Goal: Task Accomplishment & Management: Manage account settings

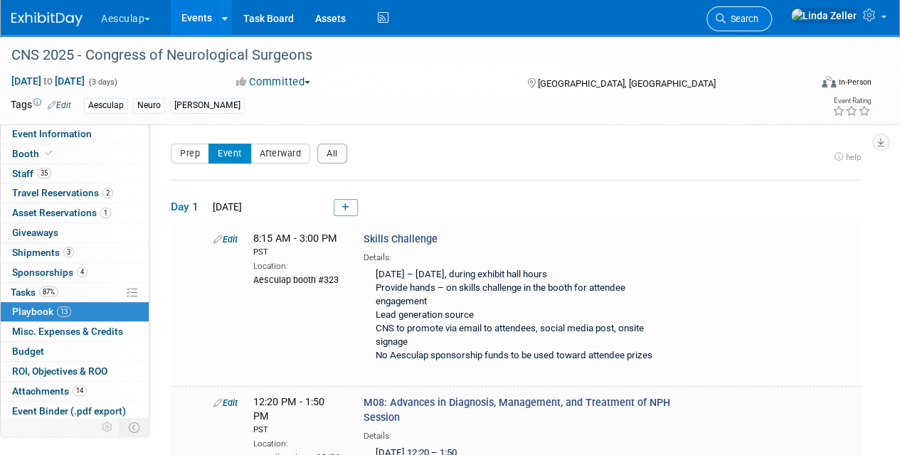
click at [758, 21] on span "Search" at bounding box center [742, 19] width 33 height 11
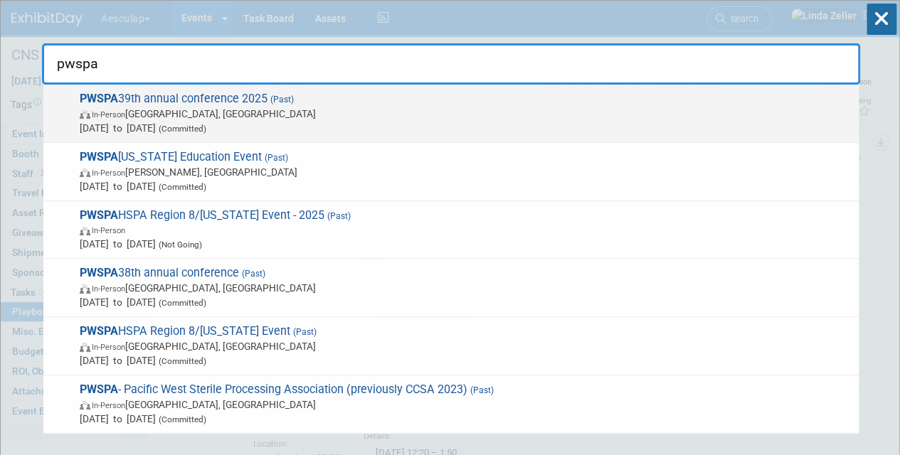
type input "pwspa"
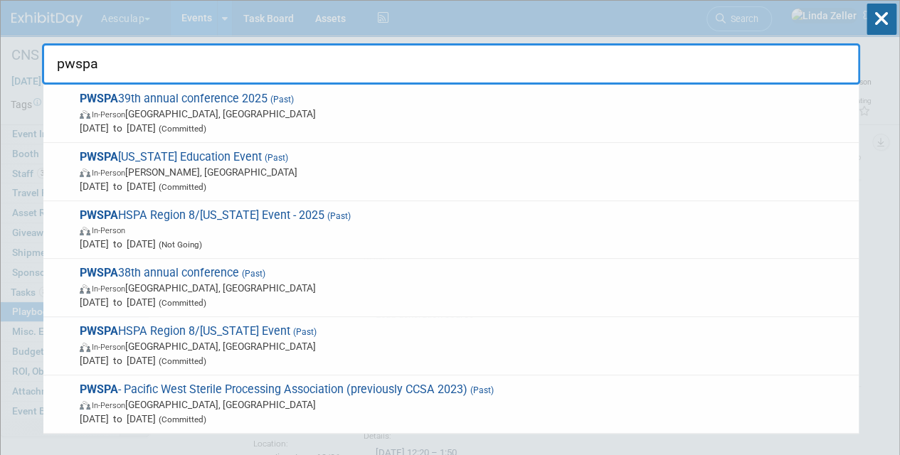
click at [179, 120] on span "PWSPA 39th annual conference 2025 (Past) In-Person [GEOGRAPHIC_DATA], [GEOGRAPH…" at bounding box center [463, 113] width 776 height 43
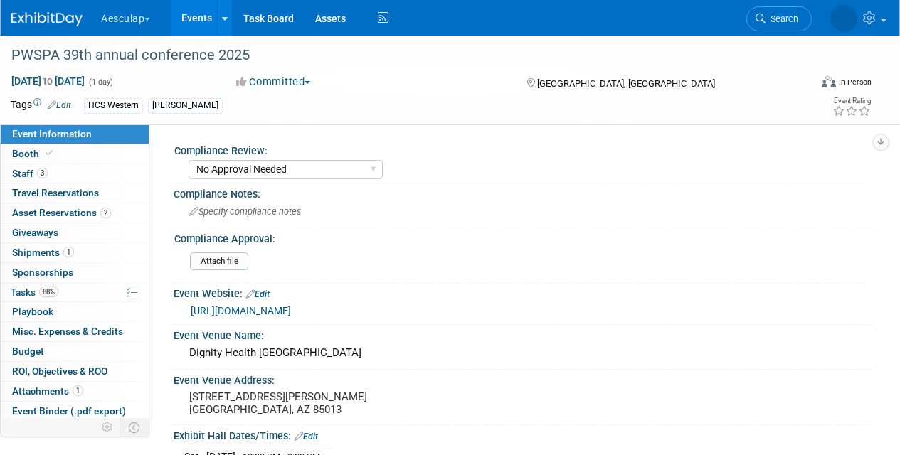
select select "No Approval Needed"
select select "HCS"
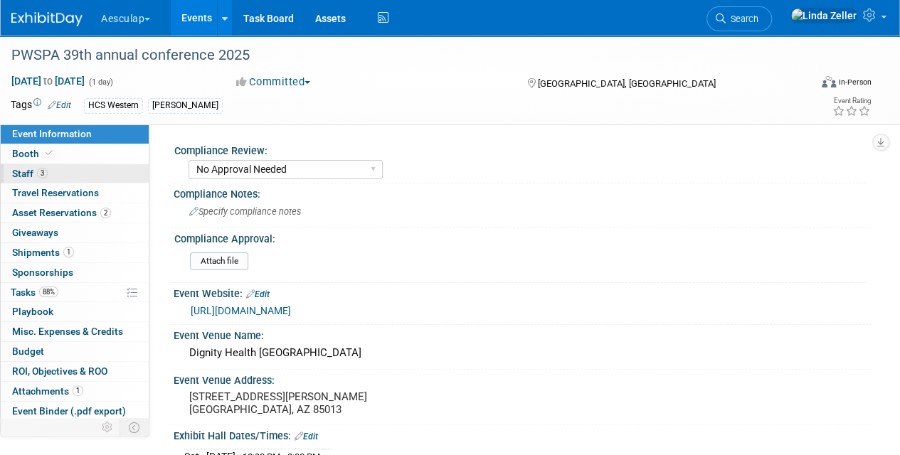
click at [18, 174] on span "Staff 3" at bounding box center [30, 173] width 36 height 11
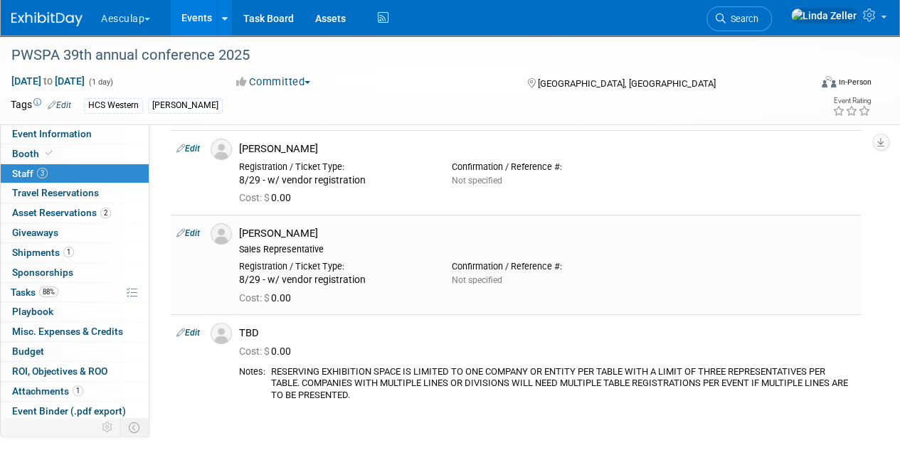
scroll to position [71, 0]
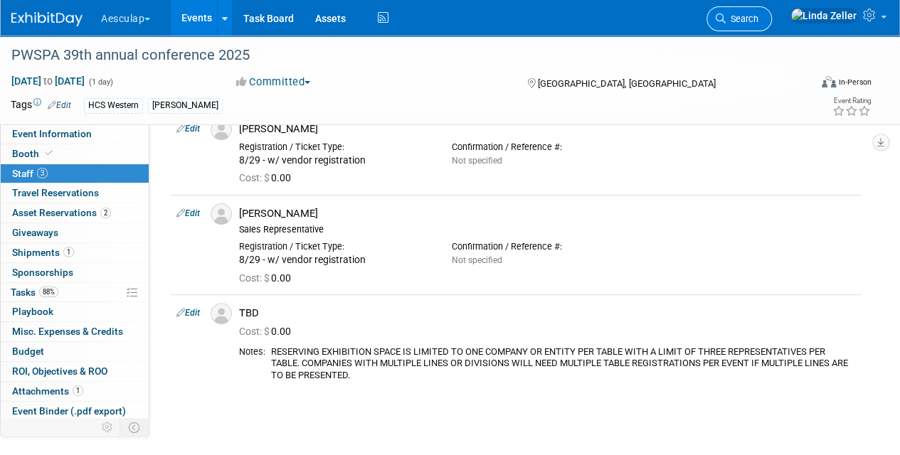
click at [758, 23] on span "Search" at bounding box center [742, 19] width 33 height 11
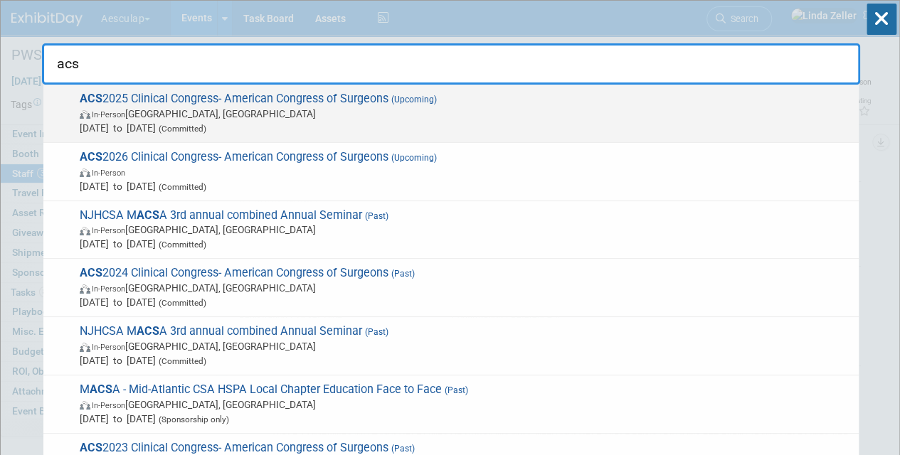
type input "acs"
click at [172, 112] on span "In-Person Chicago, IL" at bounding box center [466, 114] width 772 height 14
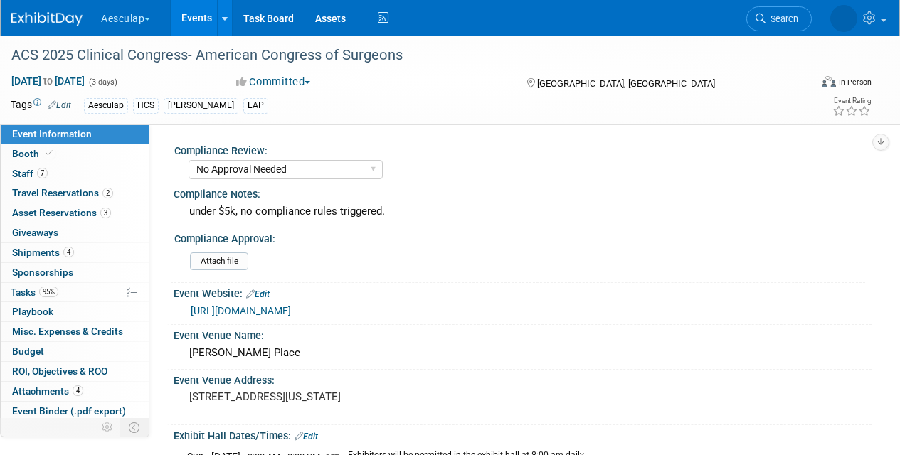
select select "No Approval Needed"
select select "HCS"
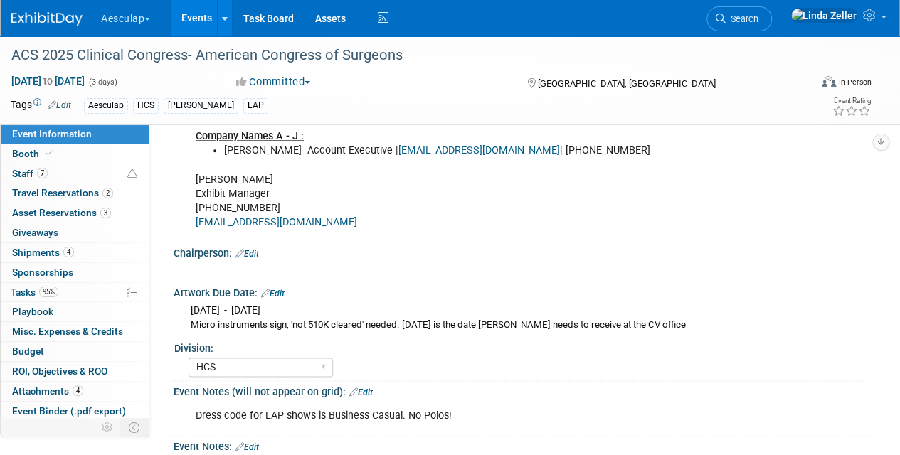
scroll to position [962, 0]
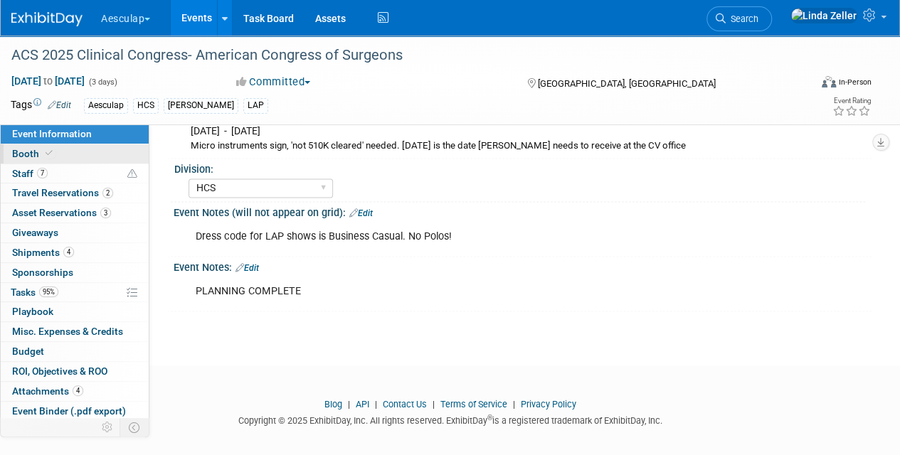
click at [55, 149] on link "Booth" at bounding box center [75, 153] width 148 height 19
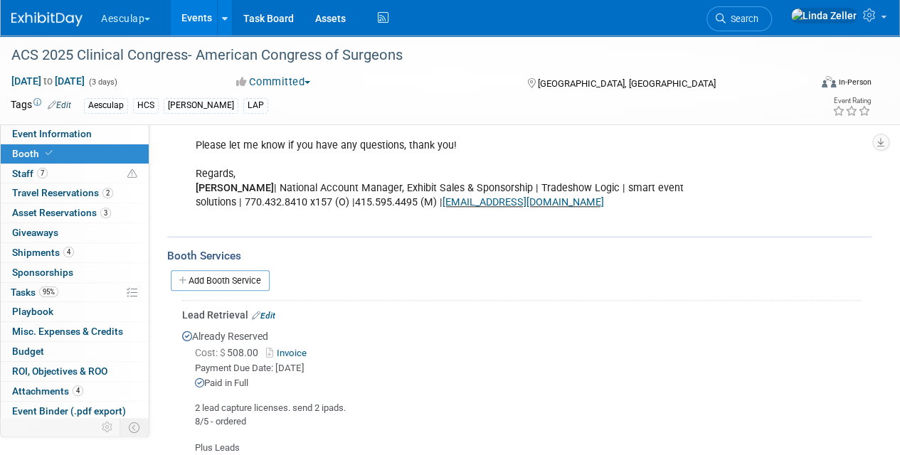
scroll to position [569, 0]
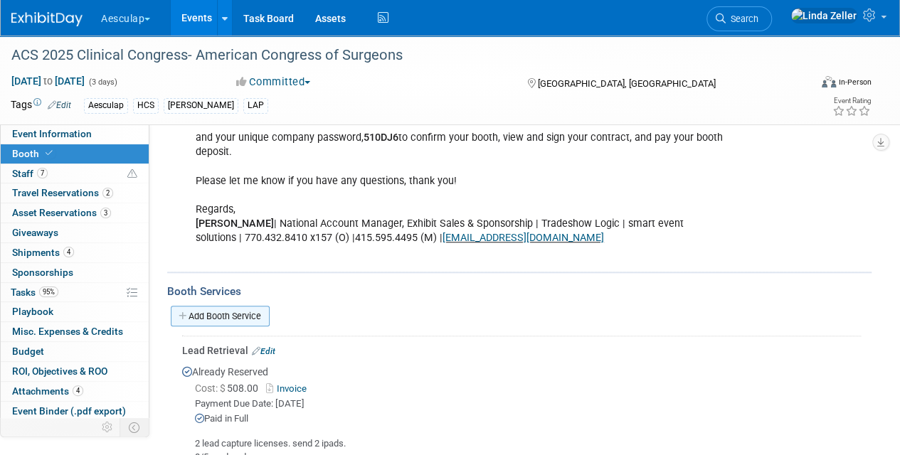
click at [208, 312] on link "Add Booth Service" at bounding box center [220, 316] width 99 height 21
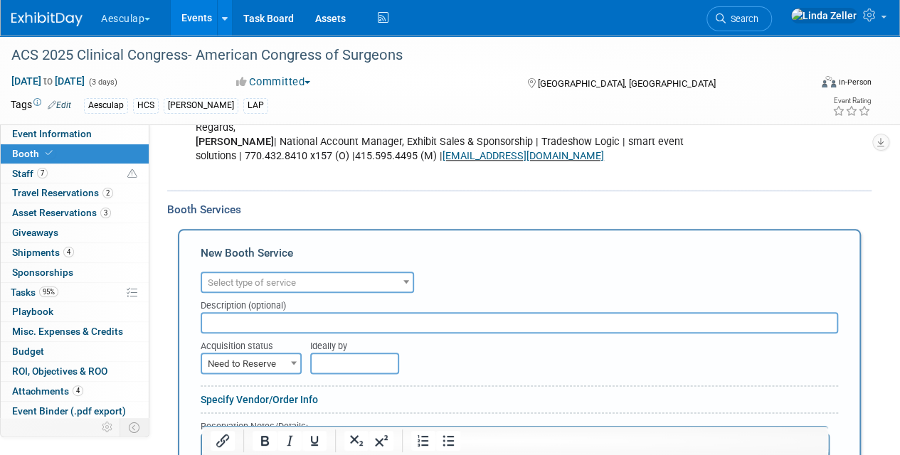
scroll to position [711, 0]
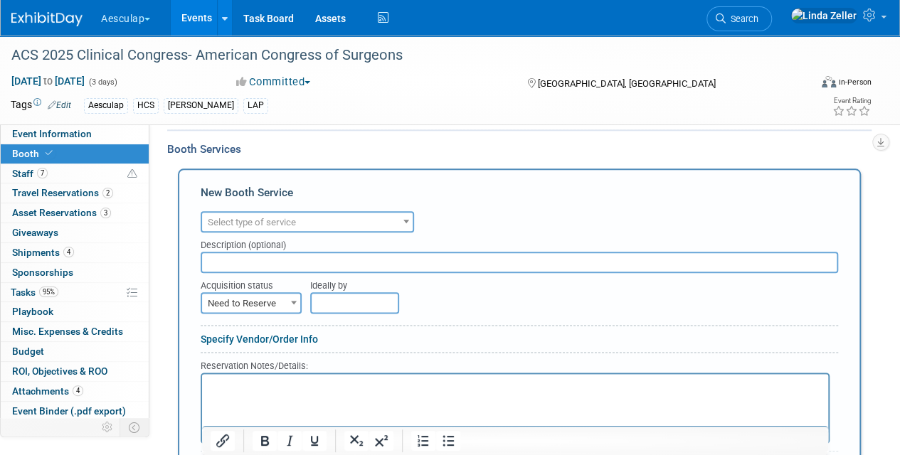
click at [246, 307] on span "Need to Reserve" at bounding box center [251, 304] width 98 height 20
select select "2"
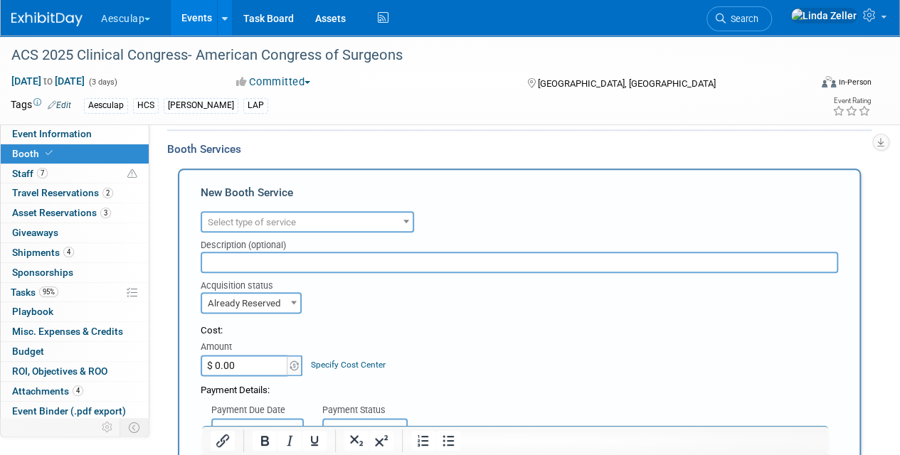
click at [246, 361] on input "$ 0.00" at bounding box center [245, 365] width 89 height 21
type input "$ 564.25"
click at [322, 360] on link "Specify Cost Center" at bounding box center [348, 365] width 75 height 10
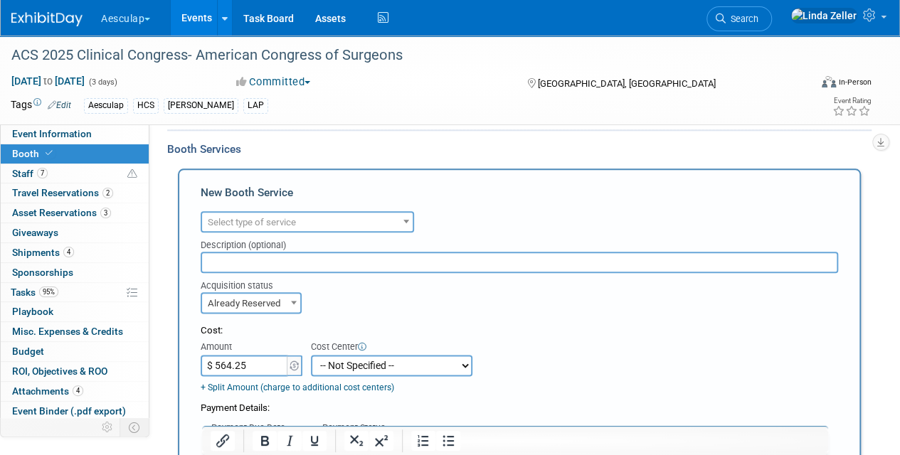
click at [322, 359] on select "-- Not Specified -- AAG B2B: 102736100 AIS - Ortho AIS -Spine Atlantic Neuro Bo…" at bounding box center [391, 365] width 161 height 21
select select "18966106"
click at [311, 355] on select "-- Not Specified -- AAG B2B: 102736100 AIS - Ortho AIS -Spine Atlantic Neuro Bo…" at bounding box center [391, 365] width 161 height 21
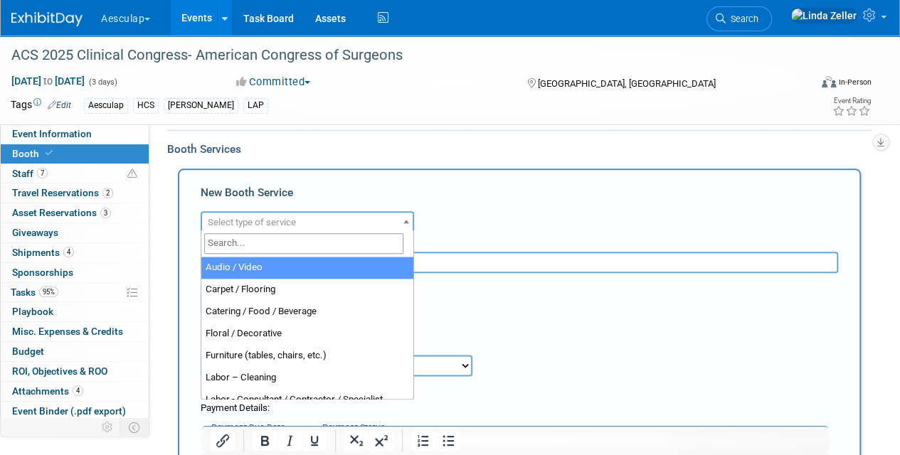
click at [248, 218] on span "Select type of service" at bounding box center [252, 222] width 88 height 11
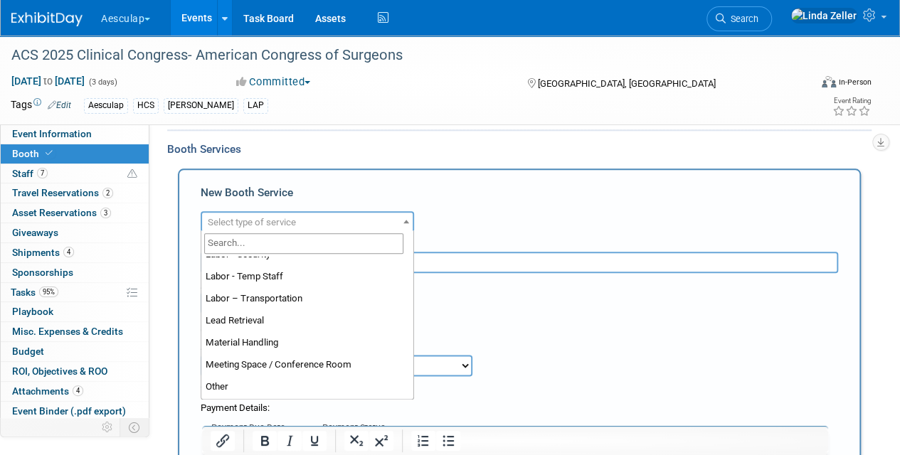
scroll to position [285, 0]
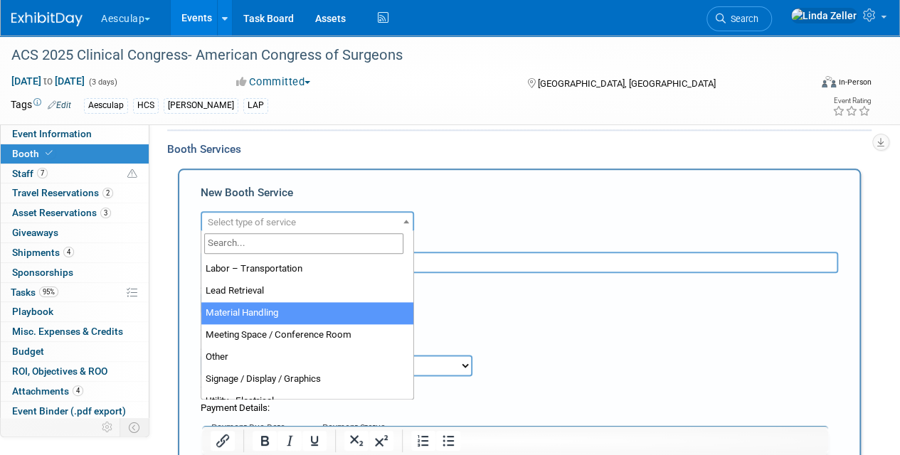
select select "10"
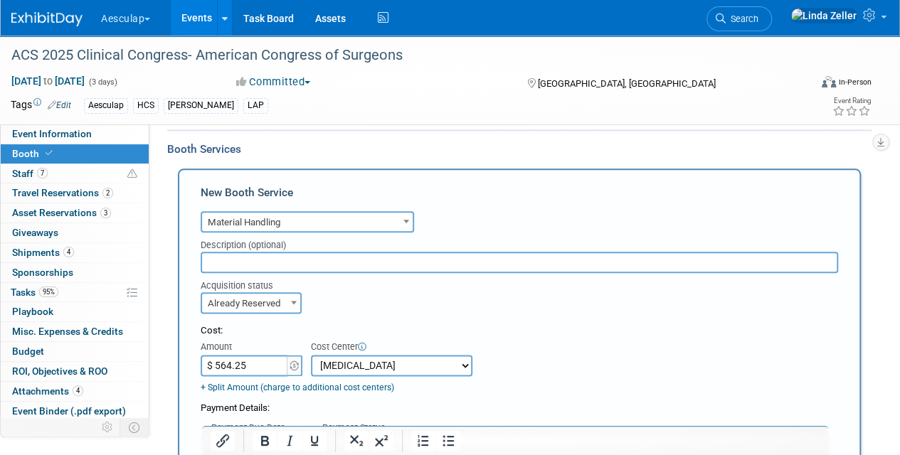
click at [224, 259] on input "text" at bounding box center [519, 262] width 637 height 21
type input "Material handling + 1 table drape"
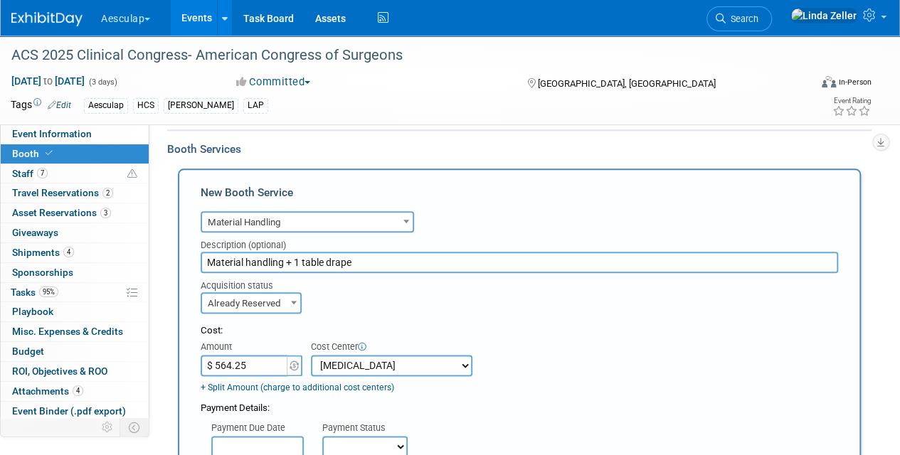
scroll to position [925, 0]
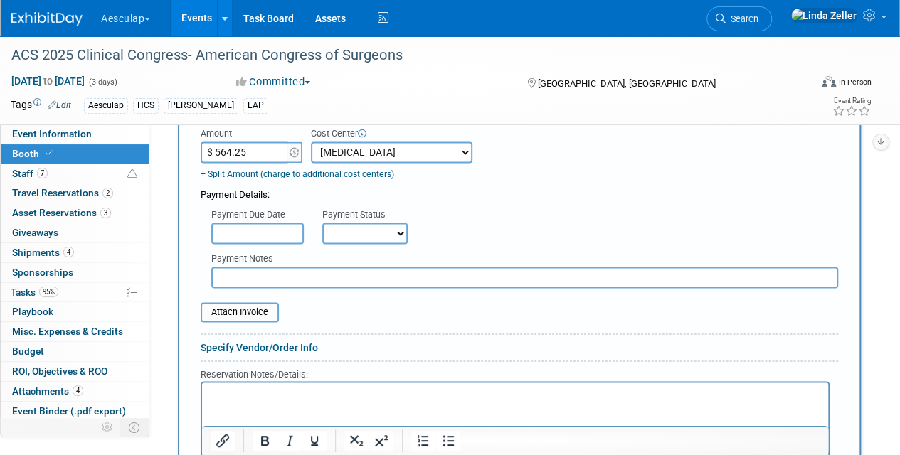
click at [245, 225] on input "text" at bounding box center [257, 233] width 92 height 21
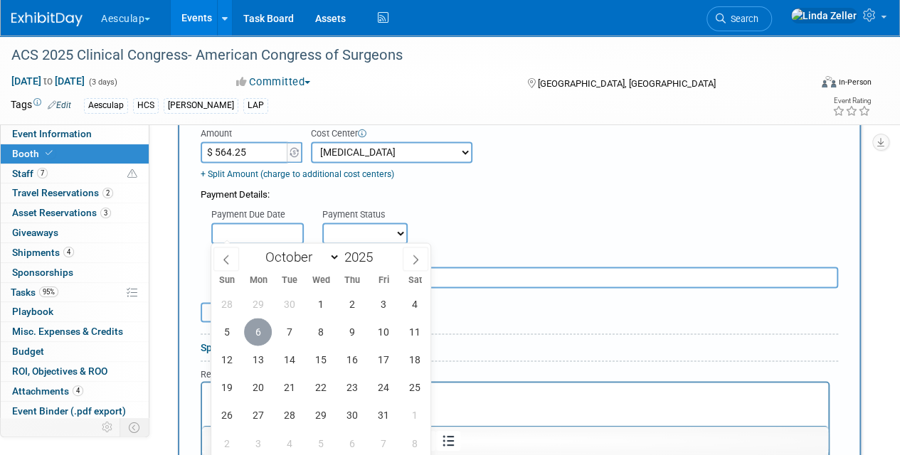
click at [258, 334] on span "6" at bounding box center [258, 332] width 28 height 28
type input "Oct 6, 2025"
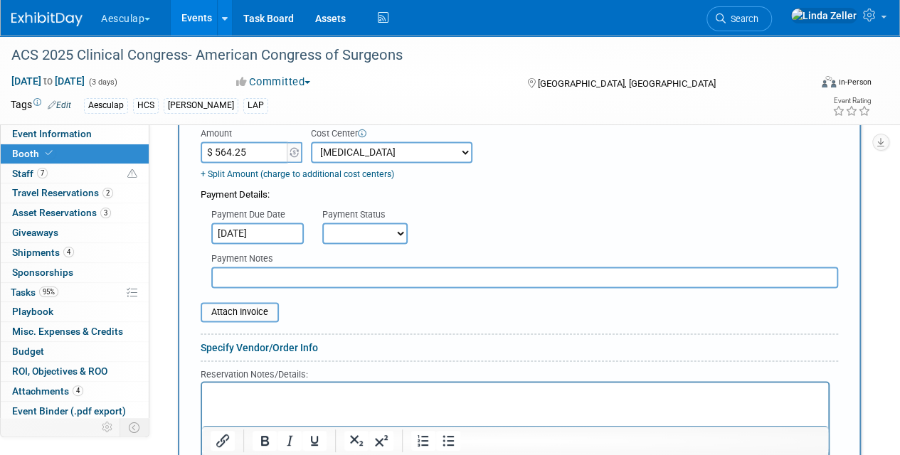
click at [354, 233] on select "Not Paid Yet Partially Paid Paid in Full" at bounding box center [364, 233] width 85 height 21
select select "1"
click at [322, 223] on select "Not Paid Yet Partially Paid Paid in Full" at bounding box center [364, 233] width 85 height 21
click at [229, 307] on input "file" at bounding box center [192, 312] width 169 height 17
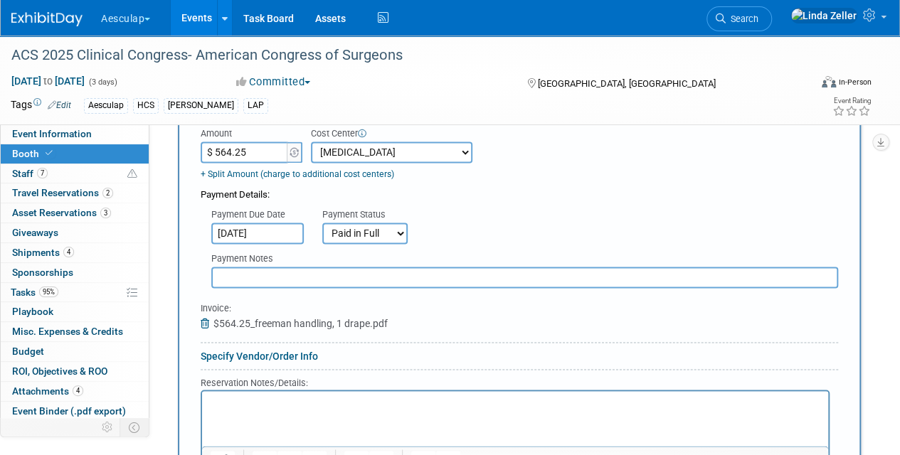
scroll to position [1138, 0]
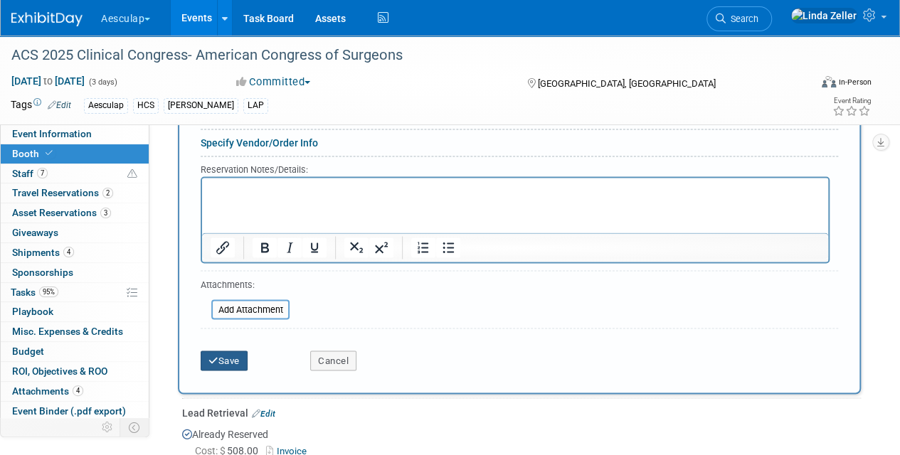
click at [226, 358] on button "Save" at bounding box center [224, 361] width 47 height 20
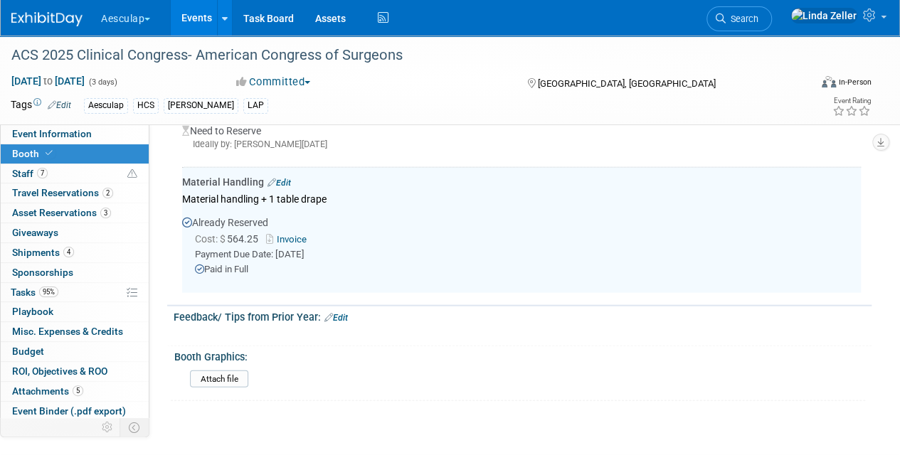
scroll to position [1550, 0]
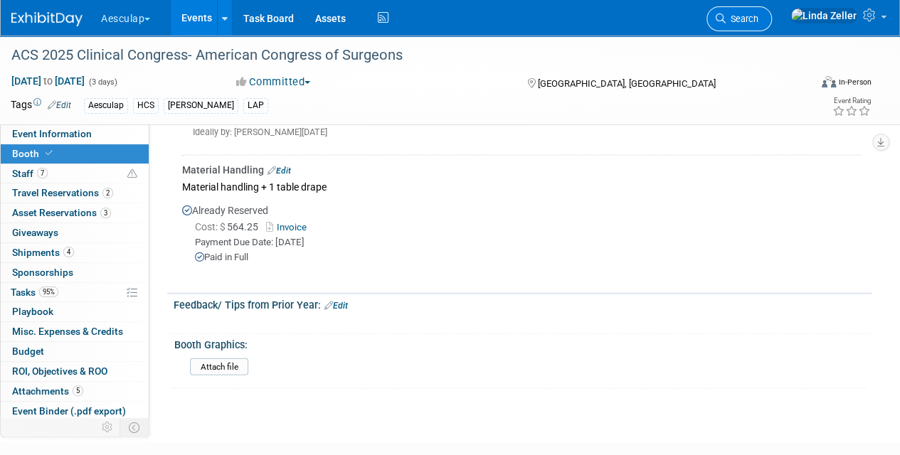
click at [758, 17] on span "Search" at bounding box center [742, 19] width 33 height 11
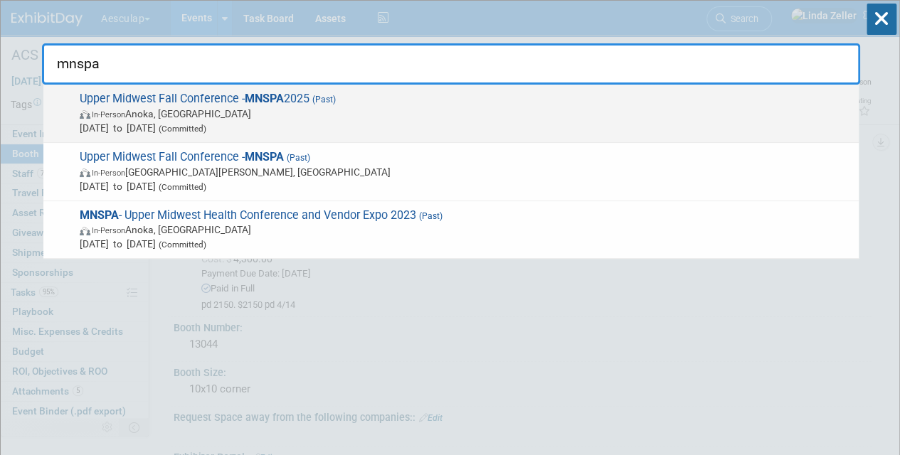
type input "mnspa"
click at [124, 117] on span "In-Person" at bounding box center [108, 114] width 33 height 9
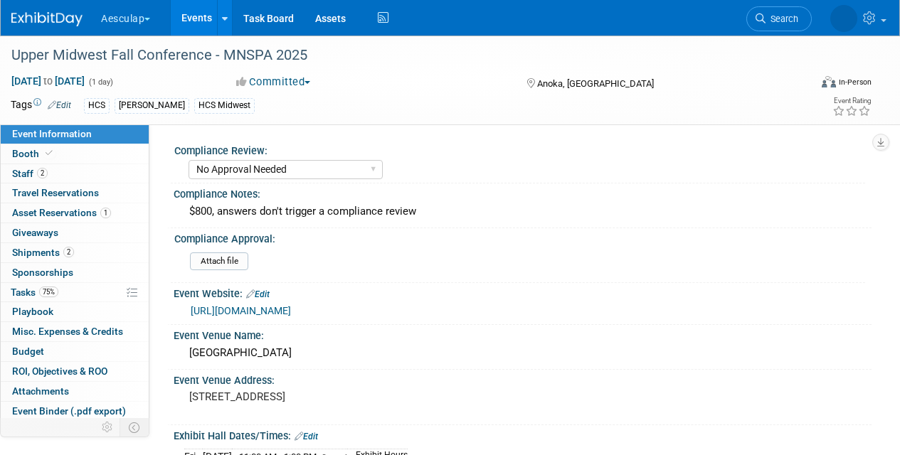
select select "No Approval Needed"
select select "HCS"
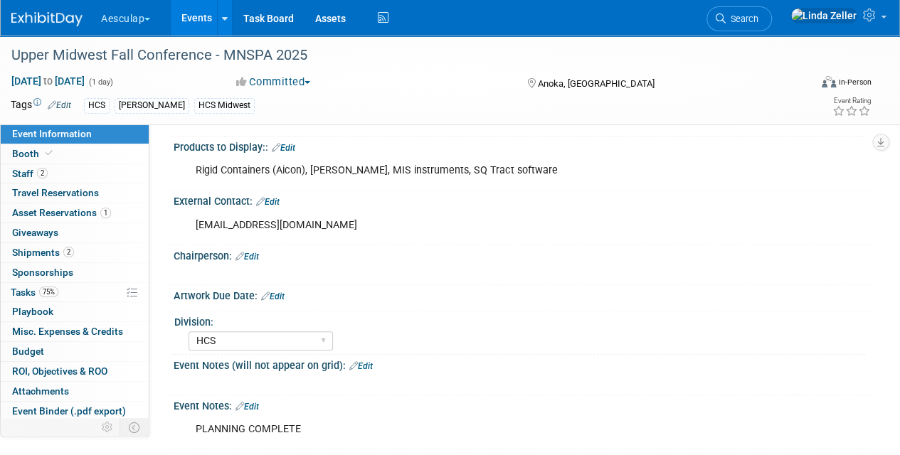
scroll to position [645, 0]
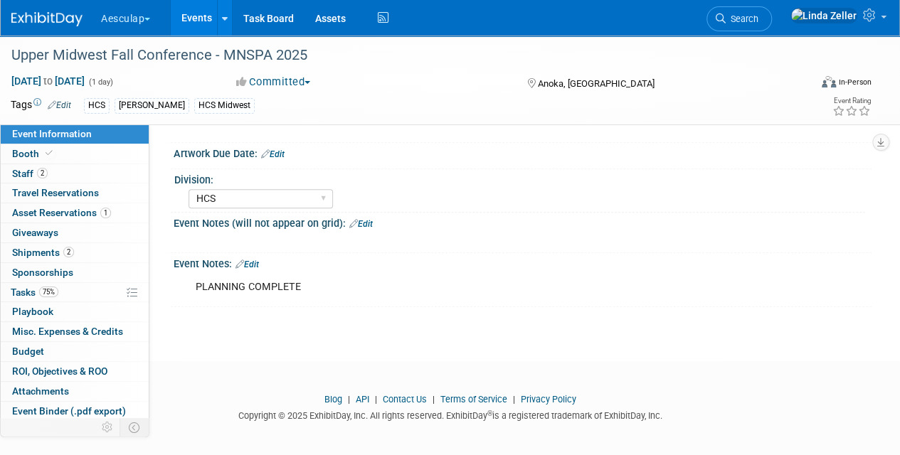
click at [364, 221] on link "Edit" at bounding box center [360, 224] width 23 height 10
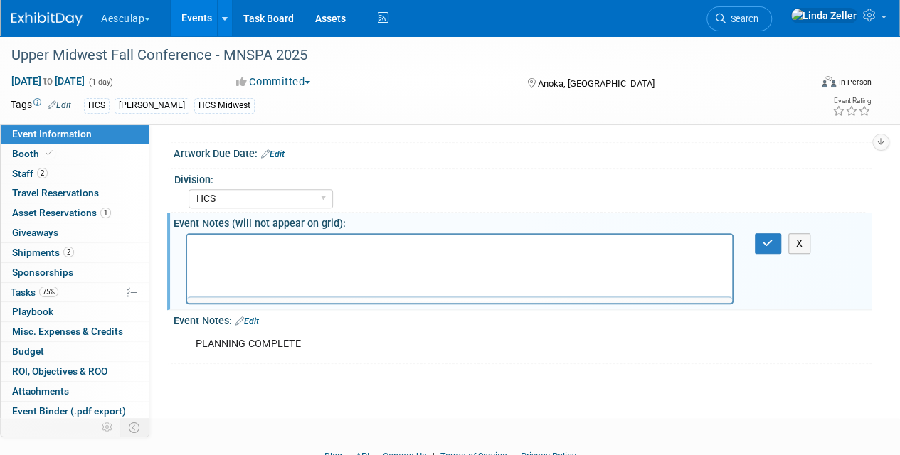
scroll to position [0, 0]
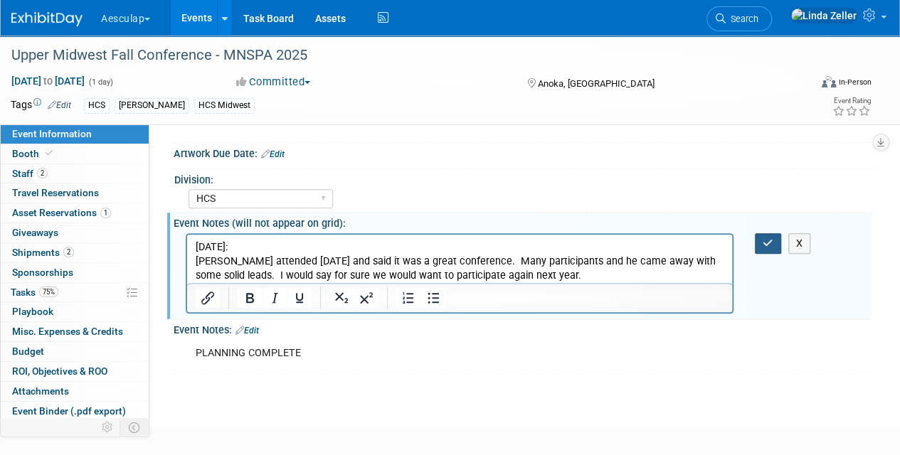
click at [774, 233] on button "button" at bounding box center [768, 243] width 26 height 21
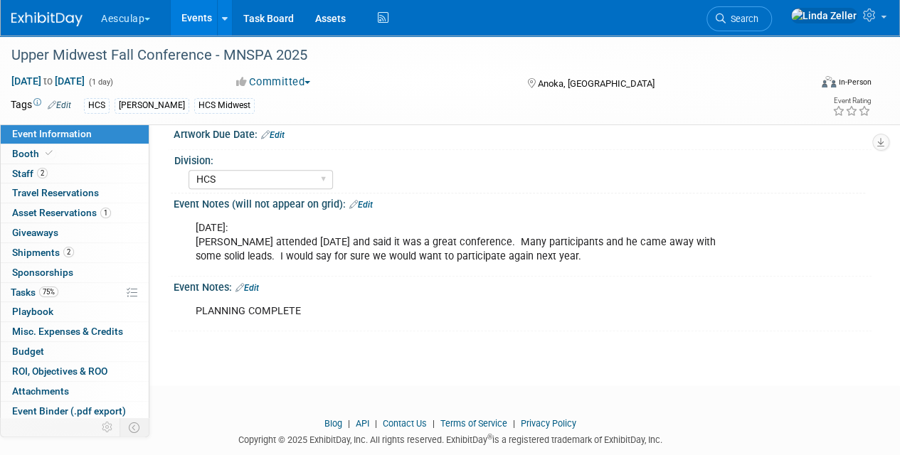
scroll to position [687, 0]
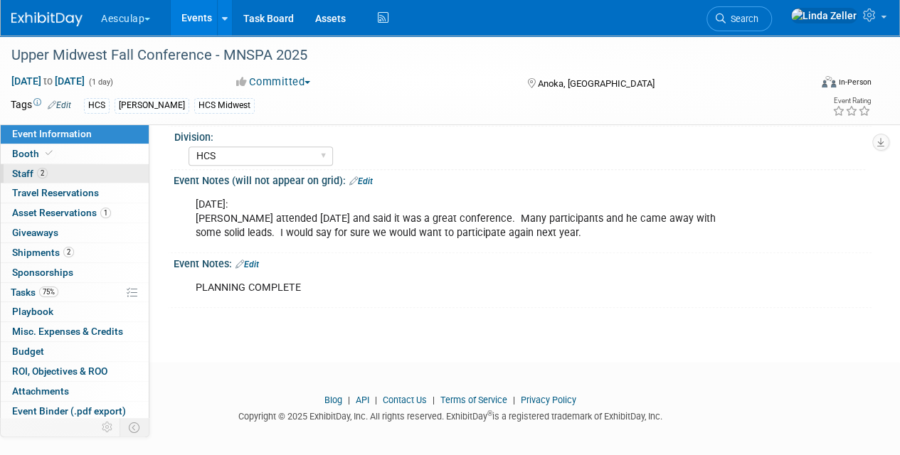
click at [22, 174] on span "Staff 2" at bounding box center [30, 173] width 36 height 11
